Goal: Task Accomplishment & Management: Manage account settings

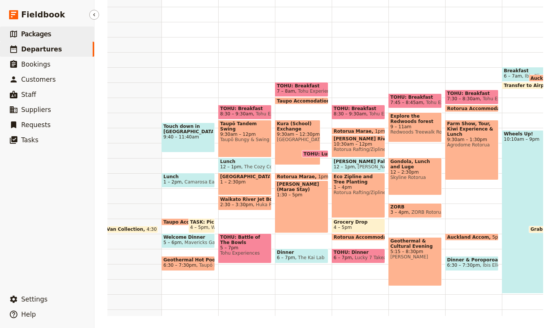
click at [24, 34] on span "Packages" at bounding box center [36, 34] width 30 height 8
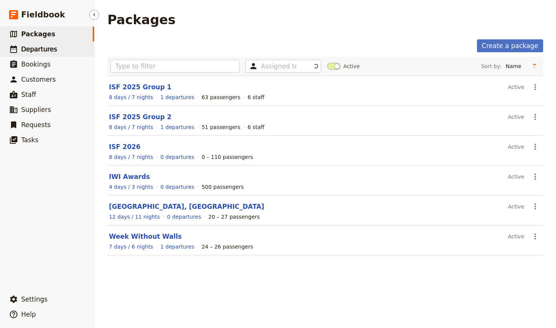
click at [30, 51] on span "Departures" at bounding box center [39, 49] width 36 height 8
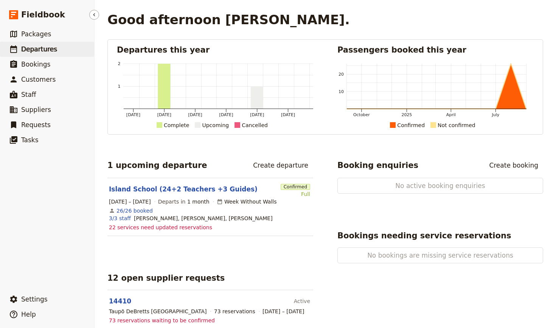
click at [34, 50] on span "Departures" at bounding box center [39, 49] width 36 height 8
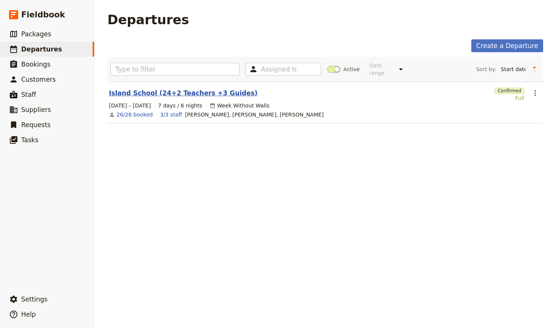
click at [168, 89] on link "Island School (24+2 Teachers +3 Guides)" at bounding box center [183, 93] width 149 height 9
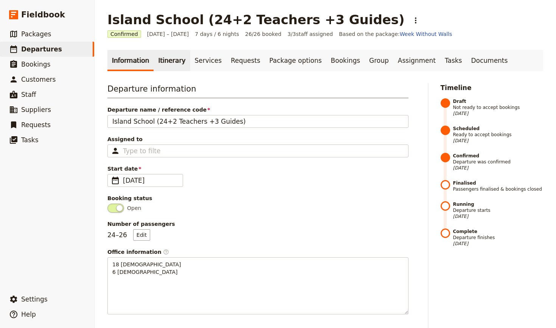
click at [166, 60] on link "Itinerary" at bounding box center [172, 60] width 36 height 21
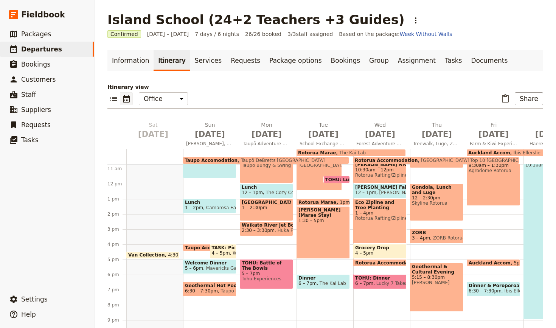
scroll to position [152, 0]
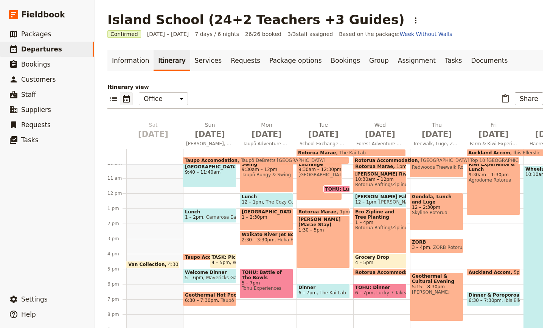
click at [226, 160] on span "Taupo Accomodation" at bounding box center [211, 160] width 53 height 5
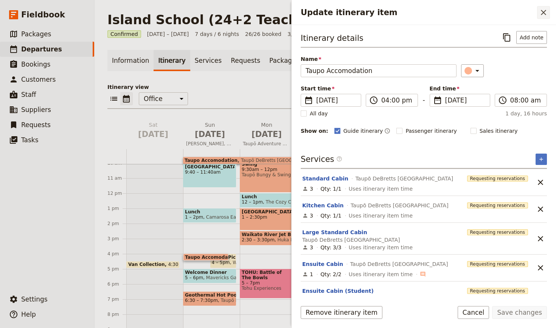
click at [543, 11] on icon "Close drawer" at bounding box center [543, 12] width 9 height 9
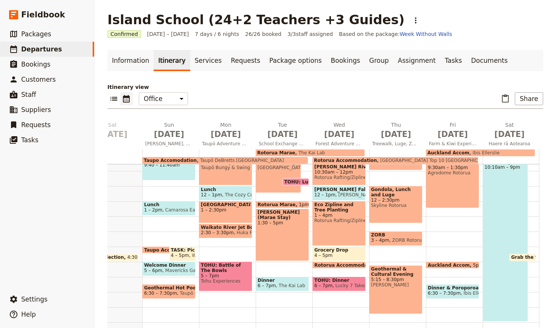
scroll to position [159, 0]
click at [129, 61] on link "Information" at bounding box center [130, 60] width 46 height 21
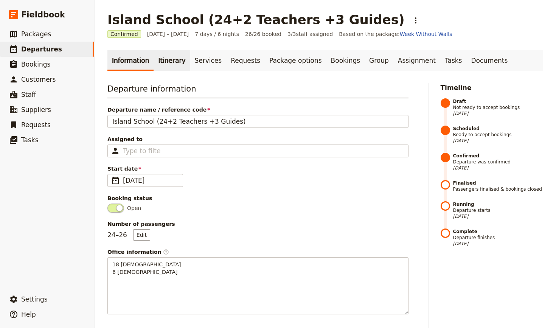
click at [168, 59] on link "Itinerary" at bounding box center [172, 60] width 36 height 21
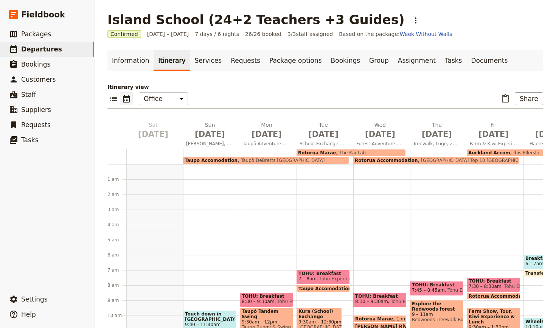
scroll to position [83, 0]
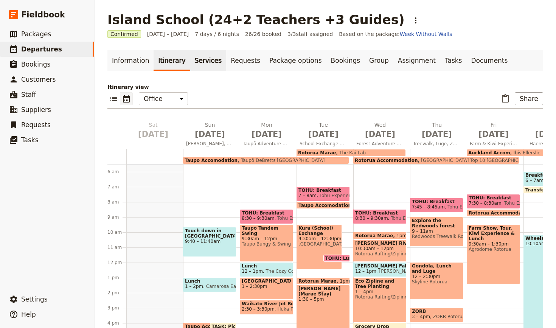
click at [203, 61] on link "Services" at bounding box center [208, 60] width 36 height 21
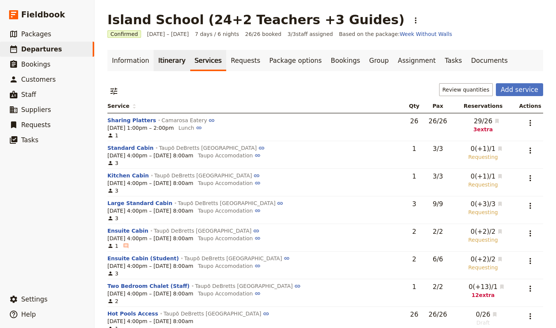
click at [163, 63] on link "Itinerary" at bounding box center [172, 60] width 36 height 21
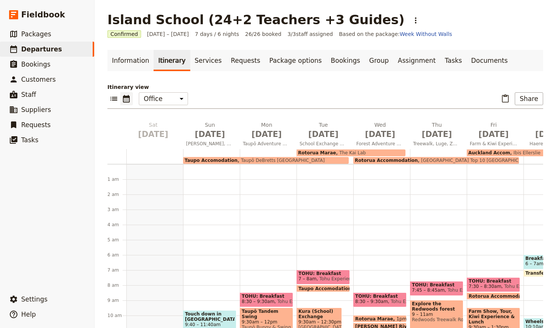
scroll to position [83, 0]
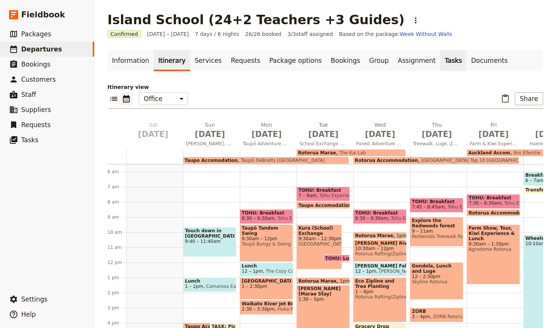
click at [440, 59] on link "Tasks" at bounding box center [453, 60] width 26 height 21
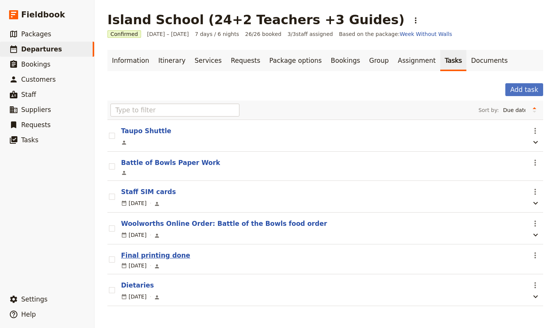
click at [167, 254] on button "Final printing done" at bounding box center [155, 255] width 69 height 9
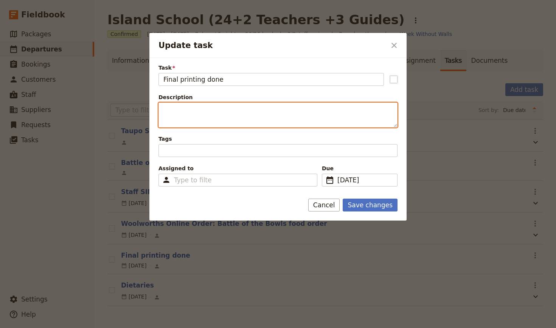
click at [244, 115] on textarea "Description" at bounding box center [278, 115] width 239 height 25
type textarea "A"
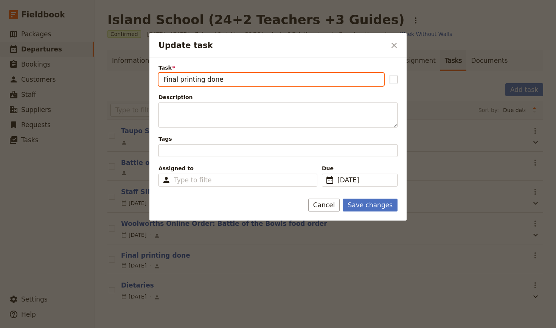
click at [230, 80] on input "Final printing done" at bounding box center [271, 79] width 225 height 13
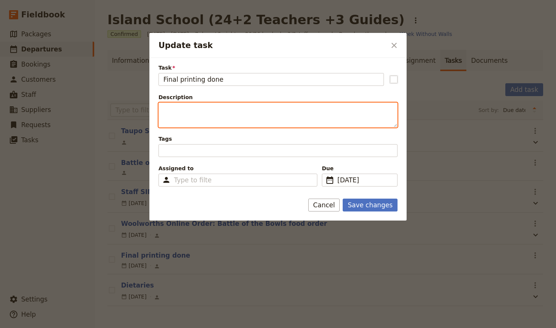
click at [207, 109] on textarea "Description" at bounding box center [278, 115] width 239 height 25
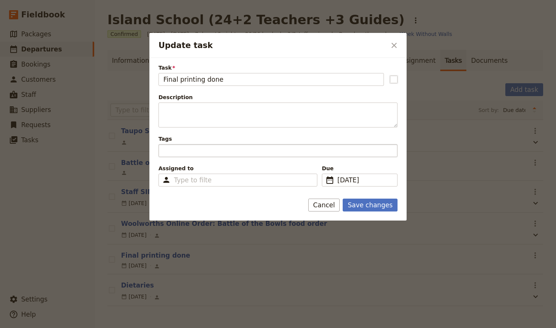
click at [184, 153] on div "Update task" at bounding box center [278, 150] width 239 height 13
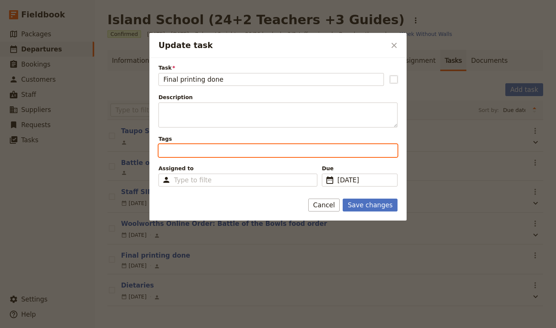
click at [165, 153] on input "Tags" at bounding box center [164, 150] width 2 height 9
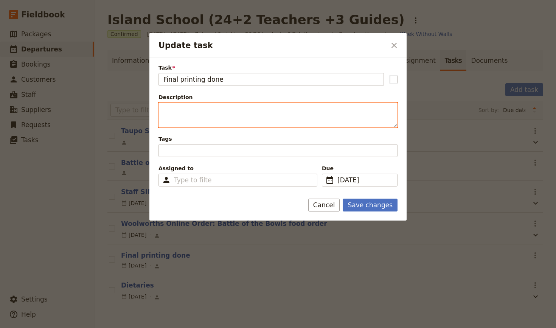
click at [183, 113] on textarea "Description" at bounding box center [278, 115] width 239 height 25
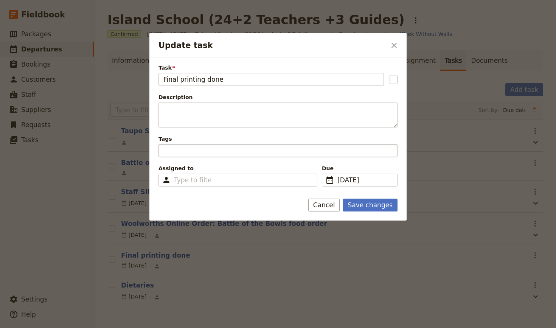
click at [177, 148] on div "Update task" at bounding box center [278, 150] width 239 height 13
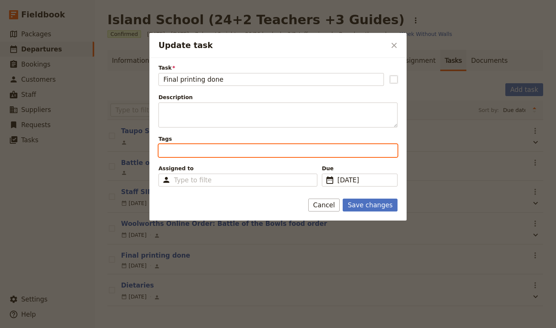
click at [165, 148] on input "Tags" at bounding box center [164, 150] width 2 height 9
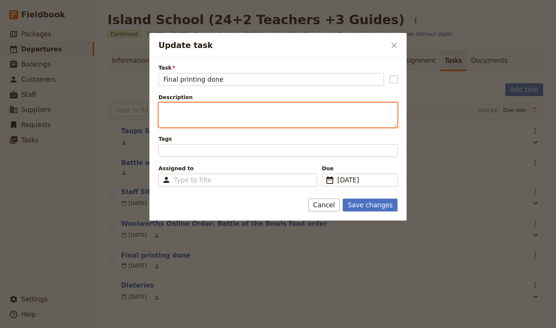
click at [173, 111] on textarea "Description" at bounding box center [278, 115] width 239 height 25
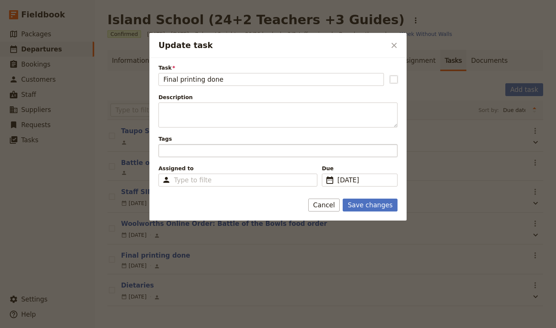
click at [173, 152] on div "Update task" at bounding box center [278, 150] width 239 height 13
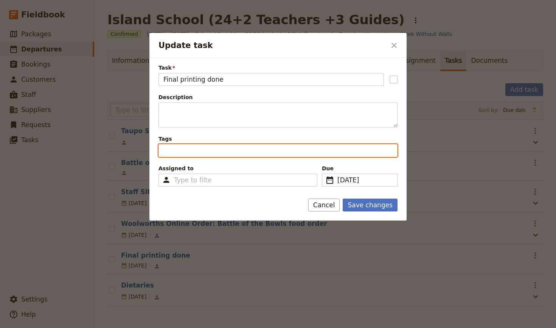
click at [165, 152] on input "Tags" at bounding box center [164, 150] width 2 height 9
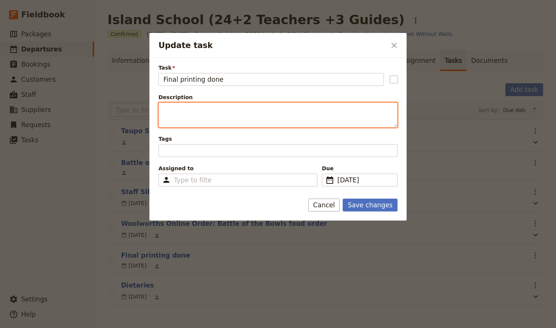
click at [176, 107] on textarea "Description" at bounding box center [278, 115] width 239 height 25
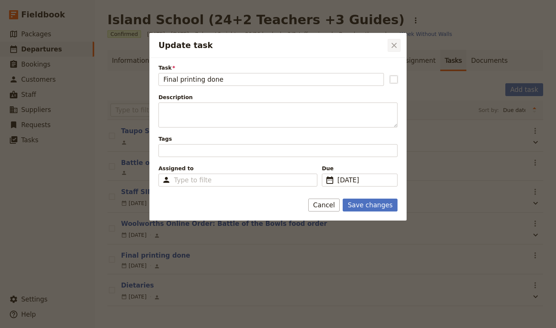
click at [395, 44] on icon "Close dialog" at bounding box center [394, 45] width 5 height 5
